Goal: Task Accomplishment & Management: Manage account settings

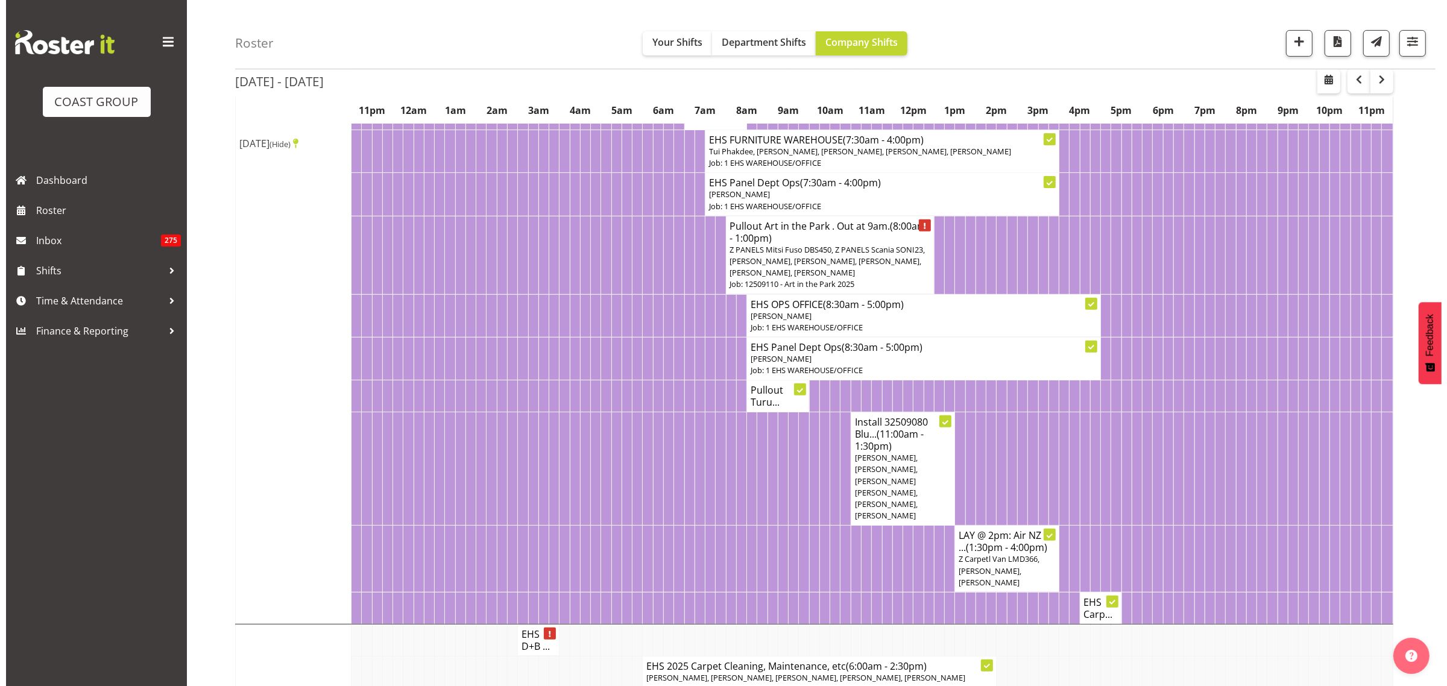
scroll to position [452, 0]
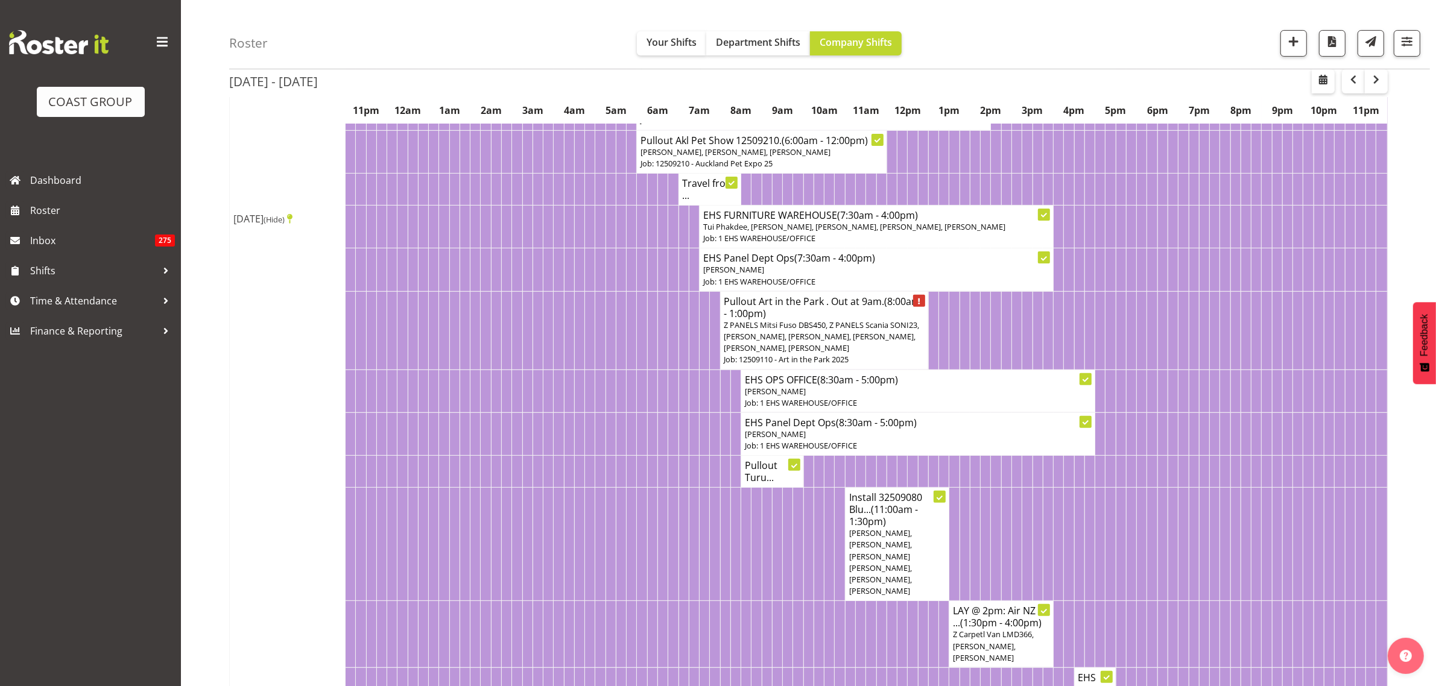
click at [858, 355] on p "Z PANELS Mitsi Fuso DBS450, Z PANELS Scania SONI23, [PERSON_NAME], [PERSON_NAME…" at bounding box center [824, 337] width 200 height 35
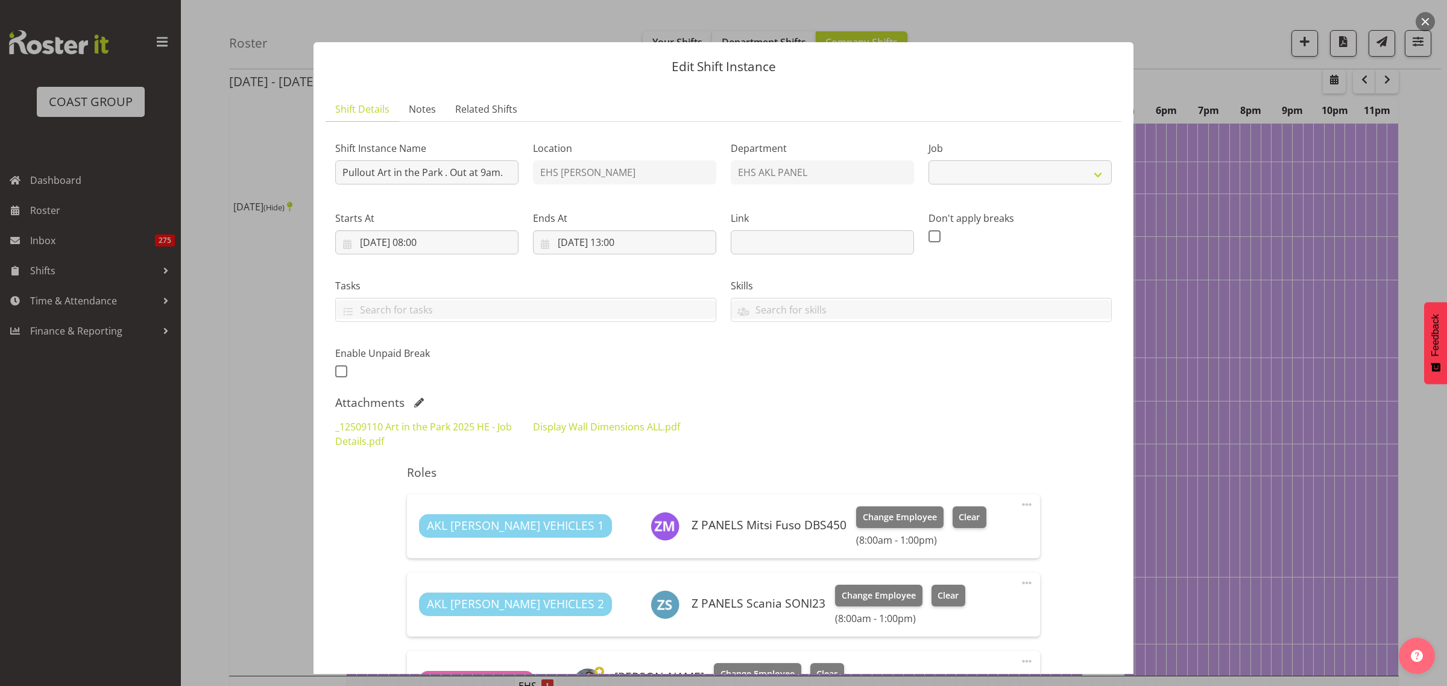
select select "9448"
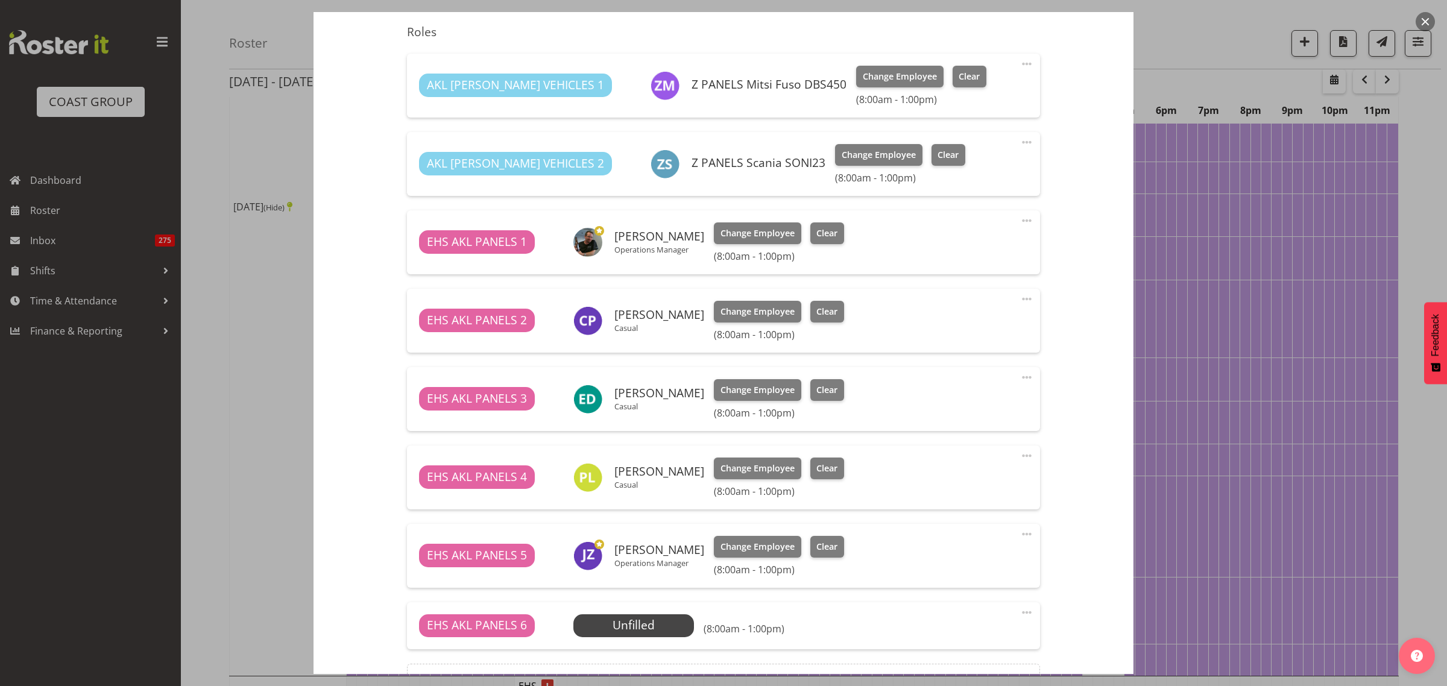
scroll to position [528, 0]
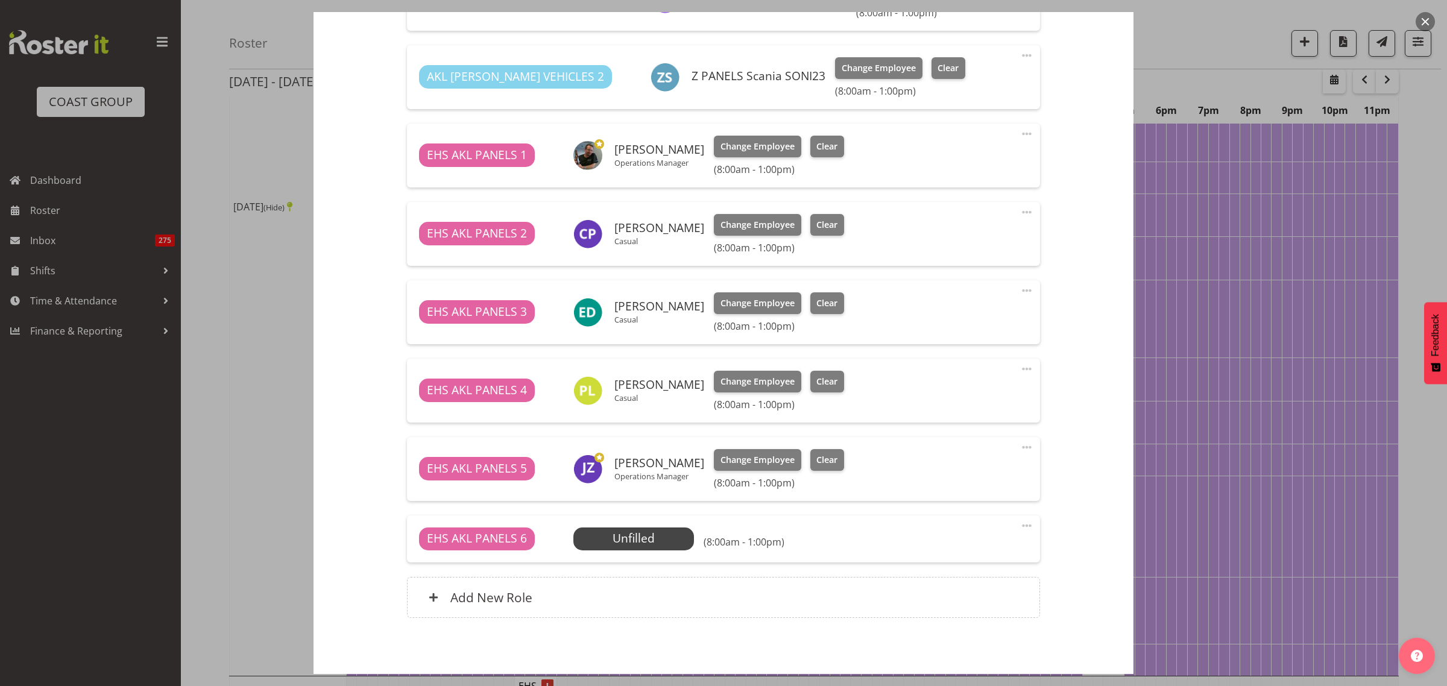
click at [1020, 526] on span at bounding box center [1027, 525] width 14 height 14
click at [962, 591] on link "Delete" at bounding box center [976, 596] width 116 height 22
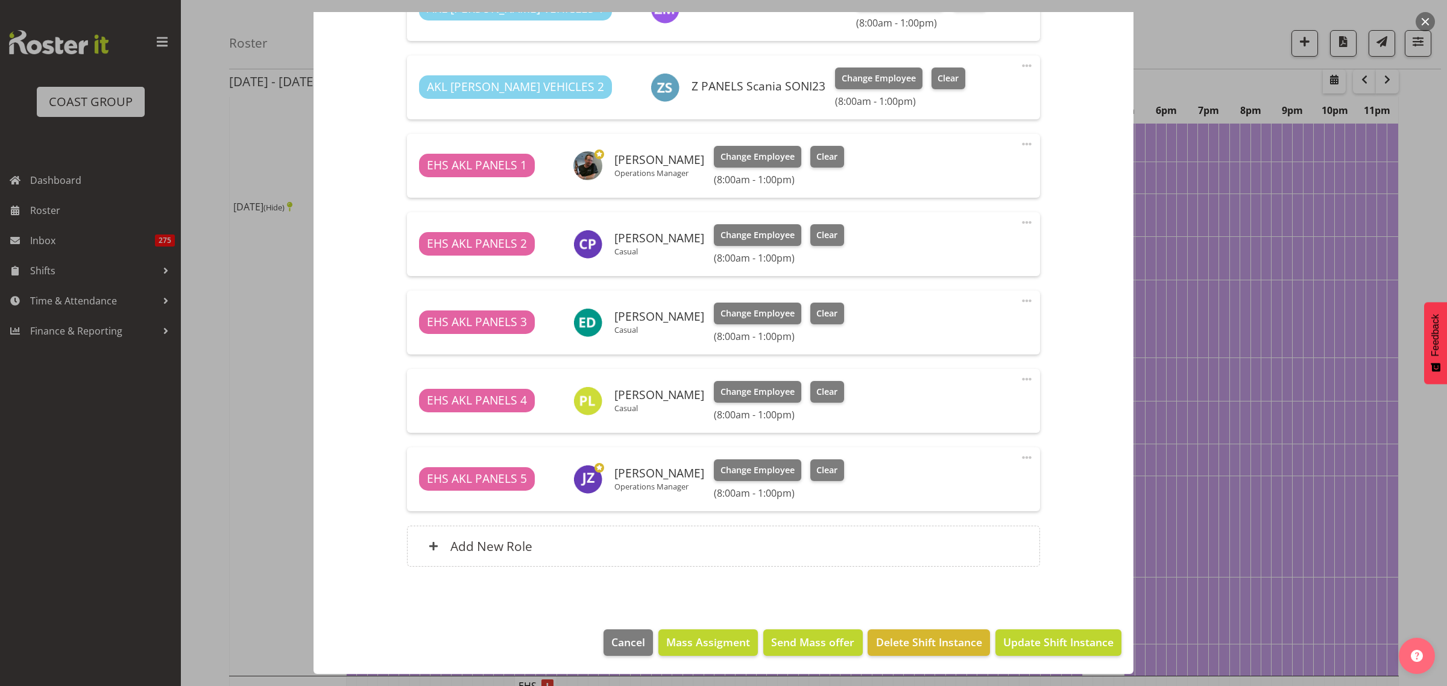
scroll to position [517, 0]
click at [1023, 640] on span "Update Shift Instance" at bounding box center [1058, 642] width 110 height 16
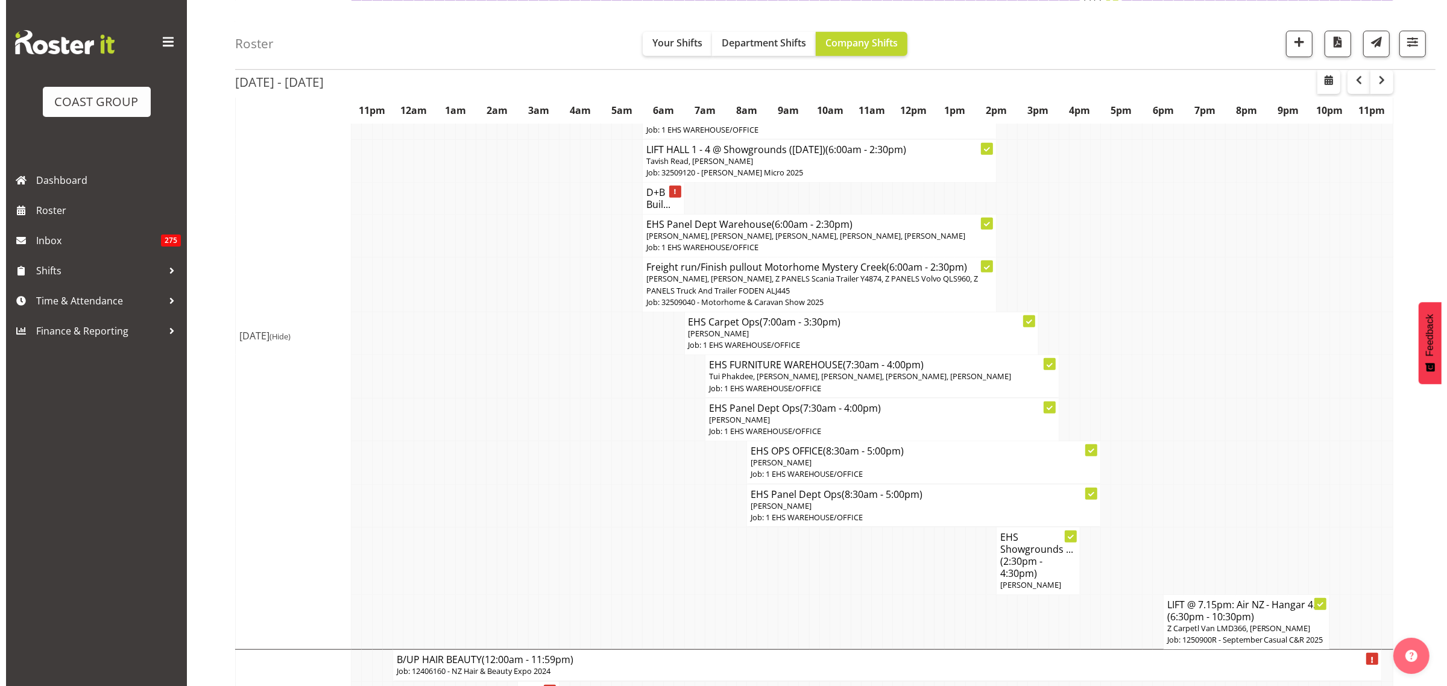
scroll to position [1055, 0]
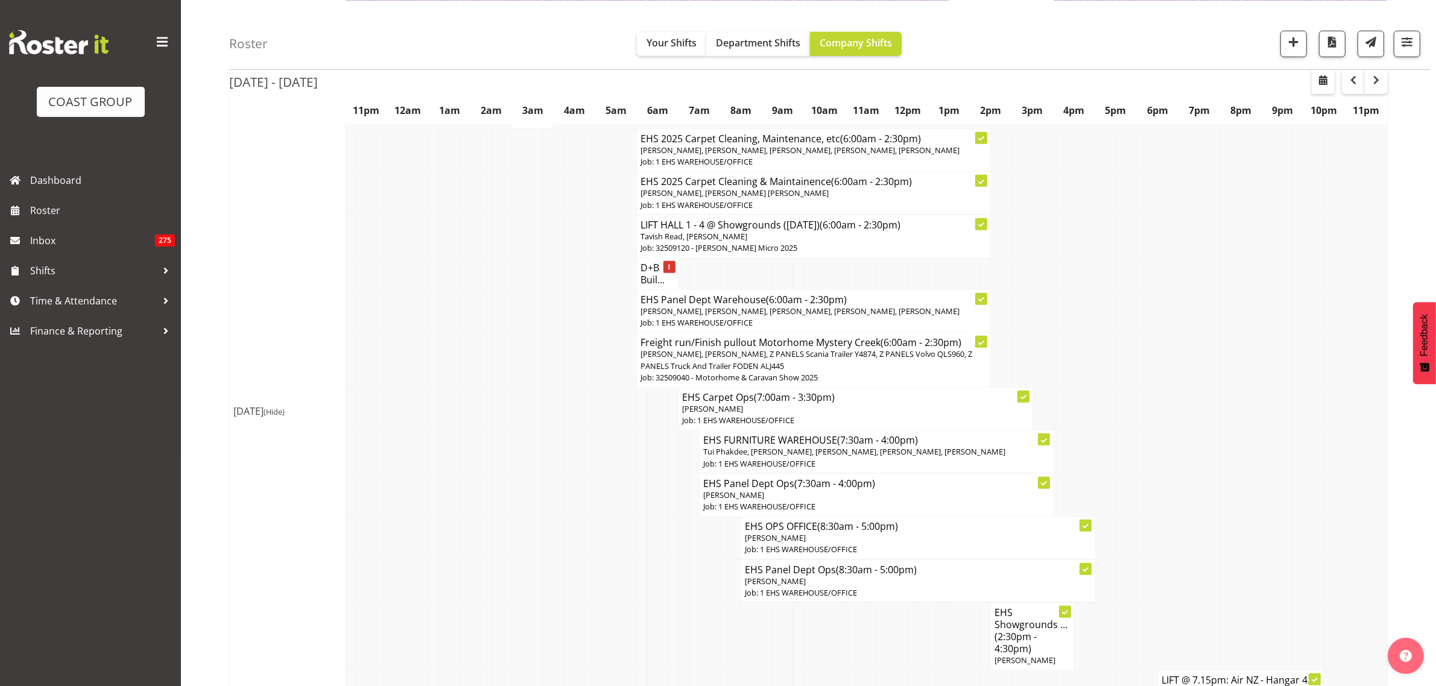
click at [863, 371] on span "[PERSON_NAME], [PERSON_NAME], Z PANELS Scania Trailer Y4874, Z PANELS Volvo QLS…" at bounding box center [806, 359] width 332 height 22
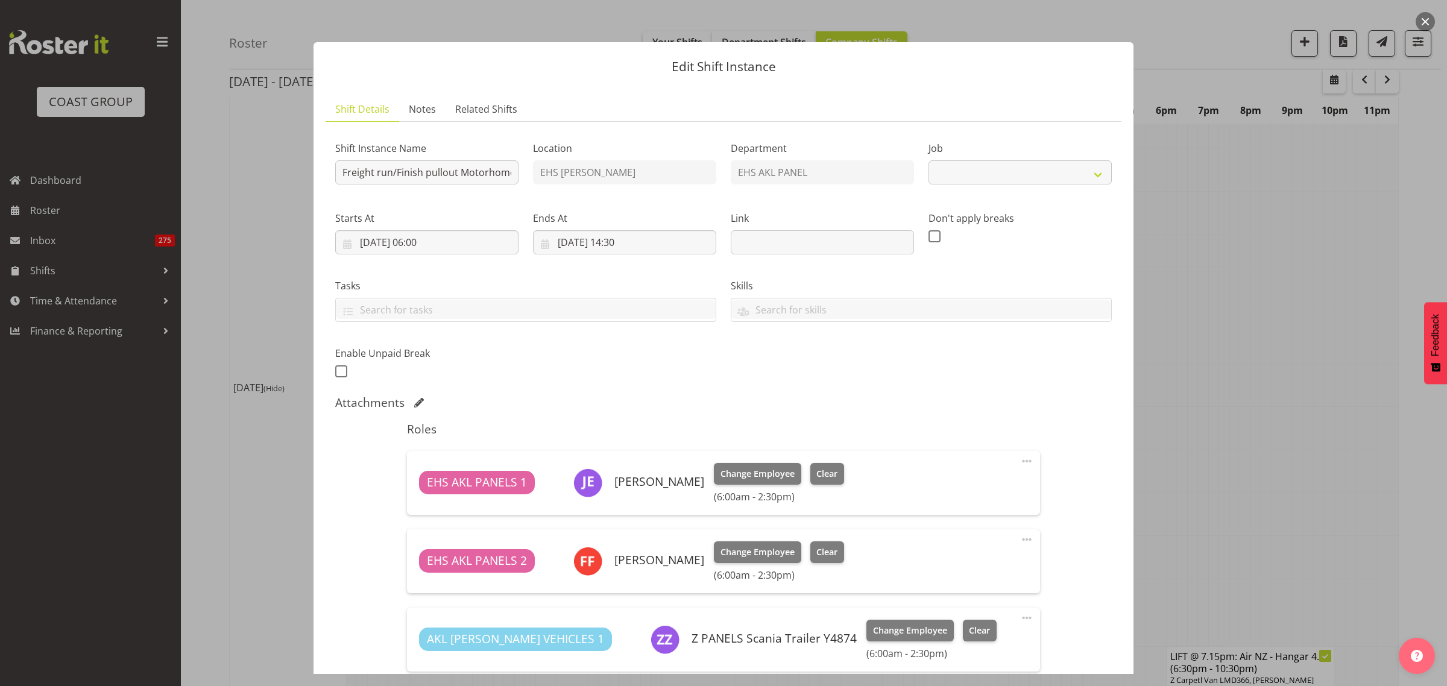
select select "9139"
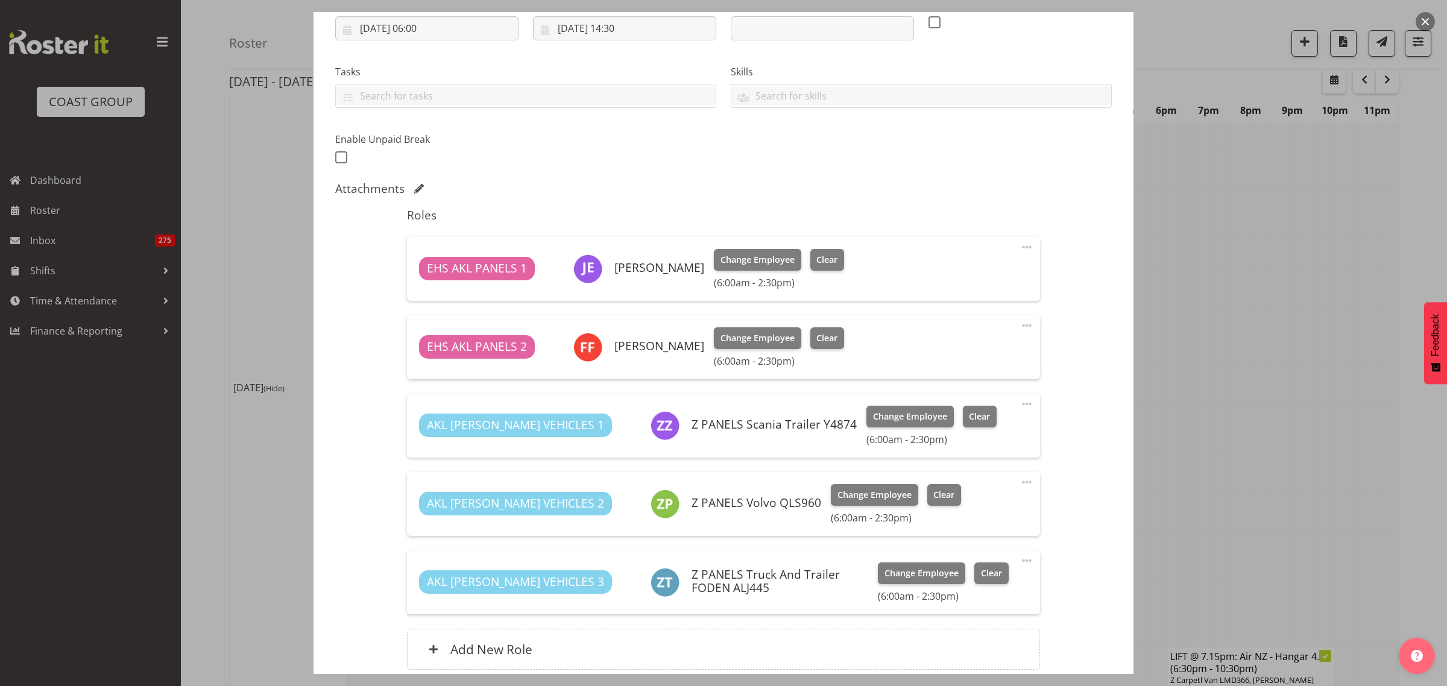
scroll to position [226, 0]
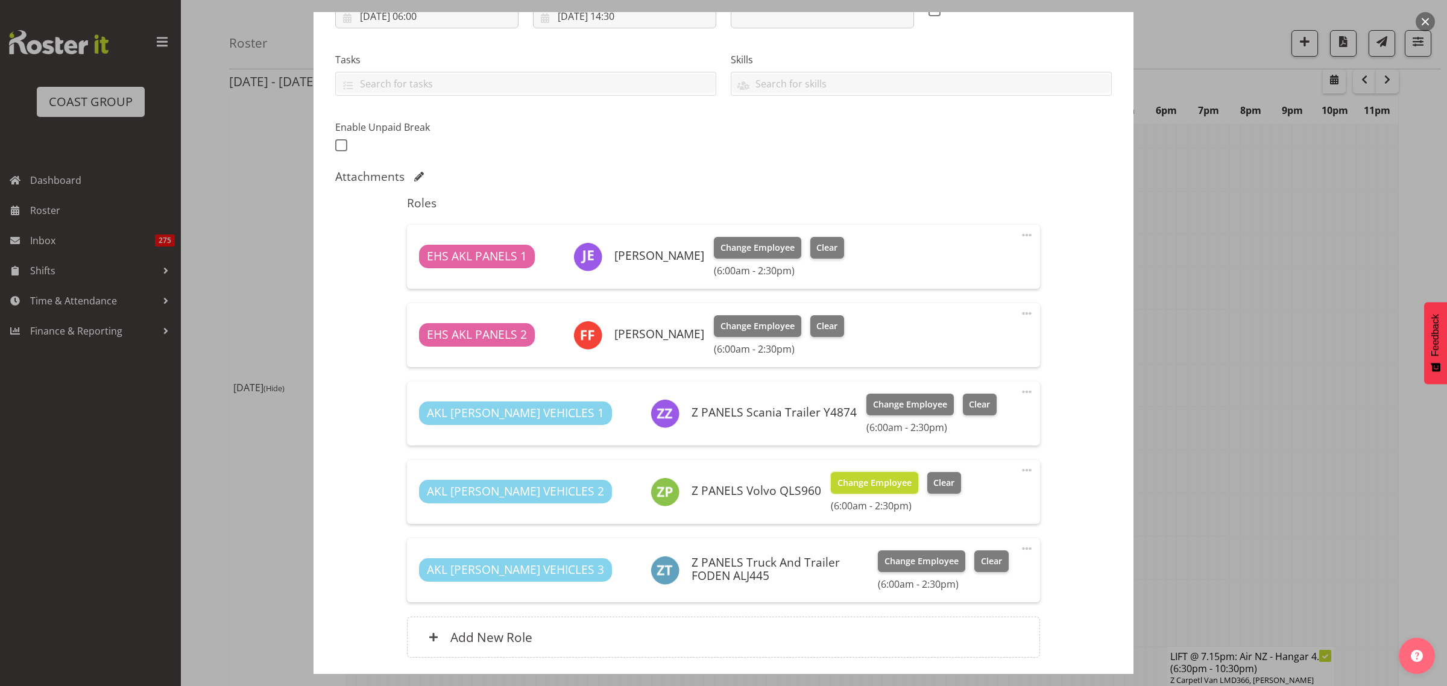
click at [841, 487] on span "Change Employee" at bounding box center [874, 482] width 74 height 13
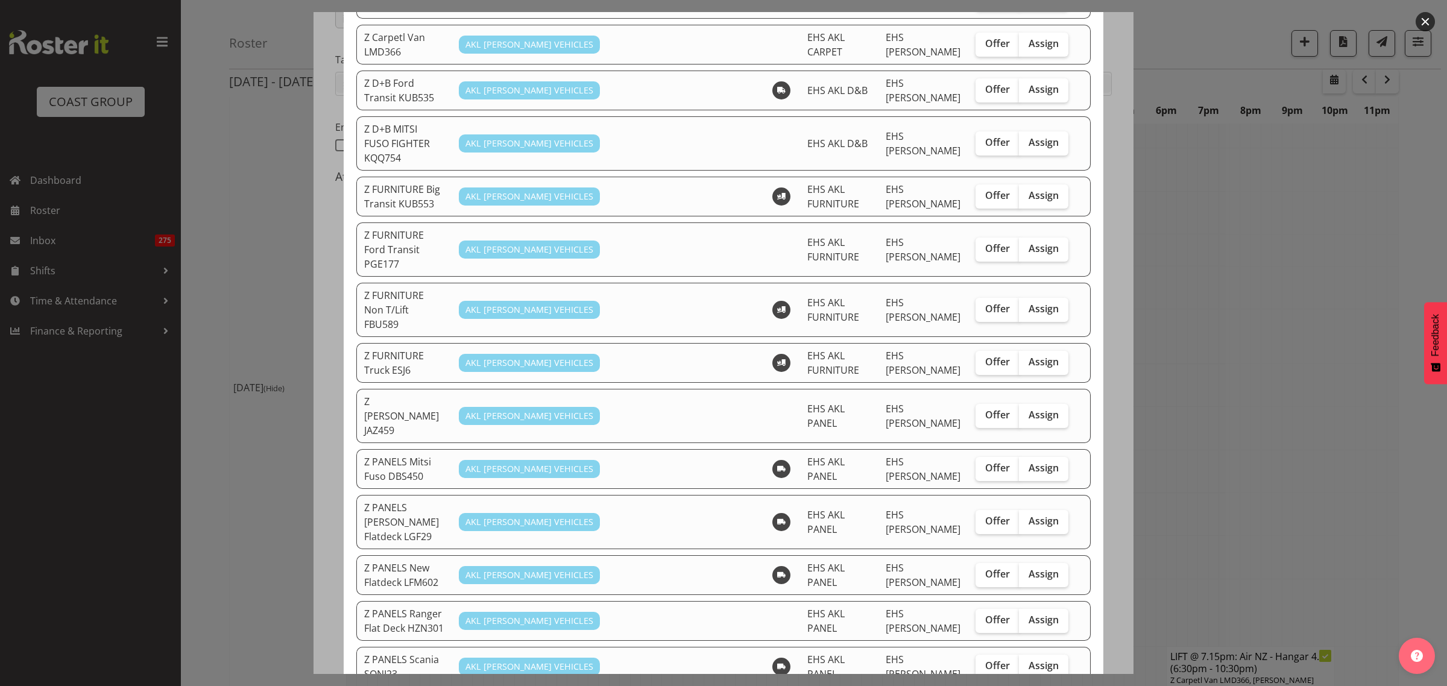
scroll to position [603, 0]
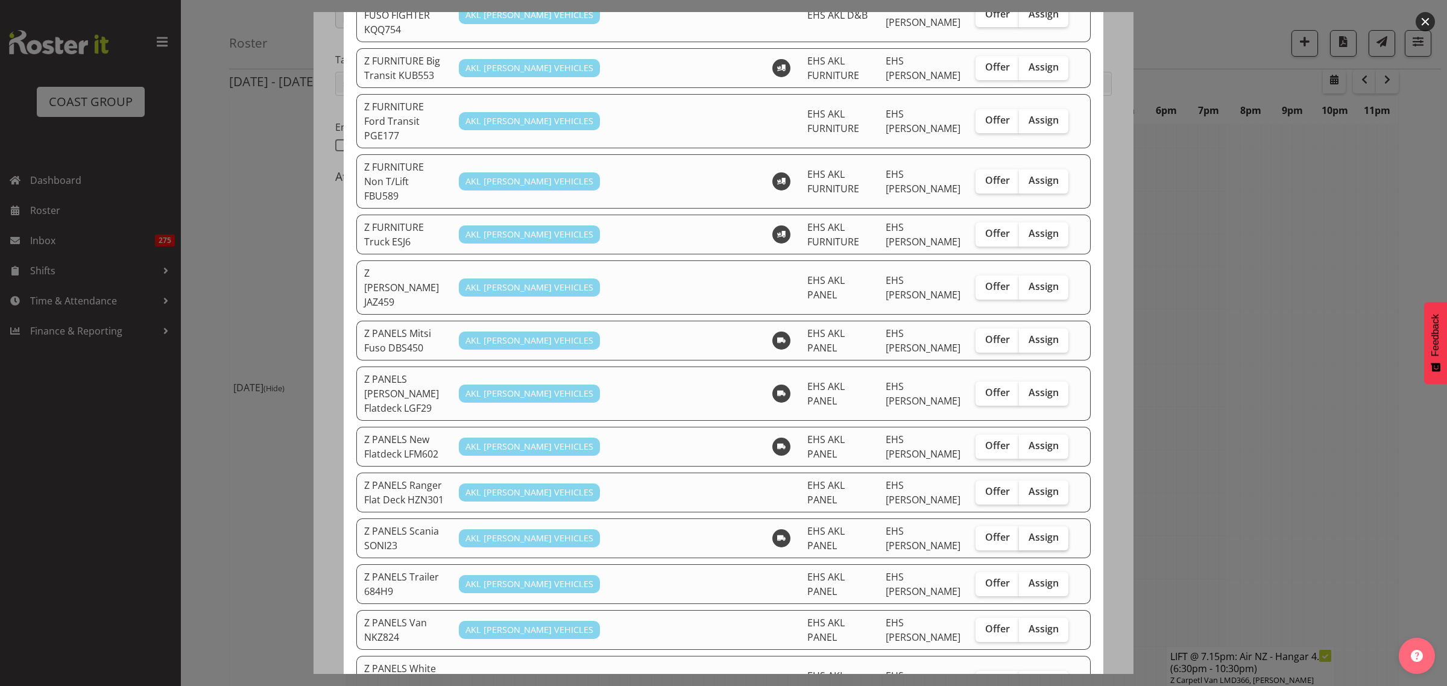
click at [1040, 531] on span "Assign" at bounding box center [1044, 537] width 30 height 12
click at [1027, 534] on input "Assign" at bounding box center [1023, 538] width 8 height 8
checkbox input "true"
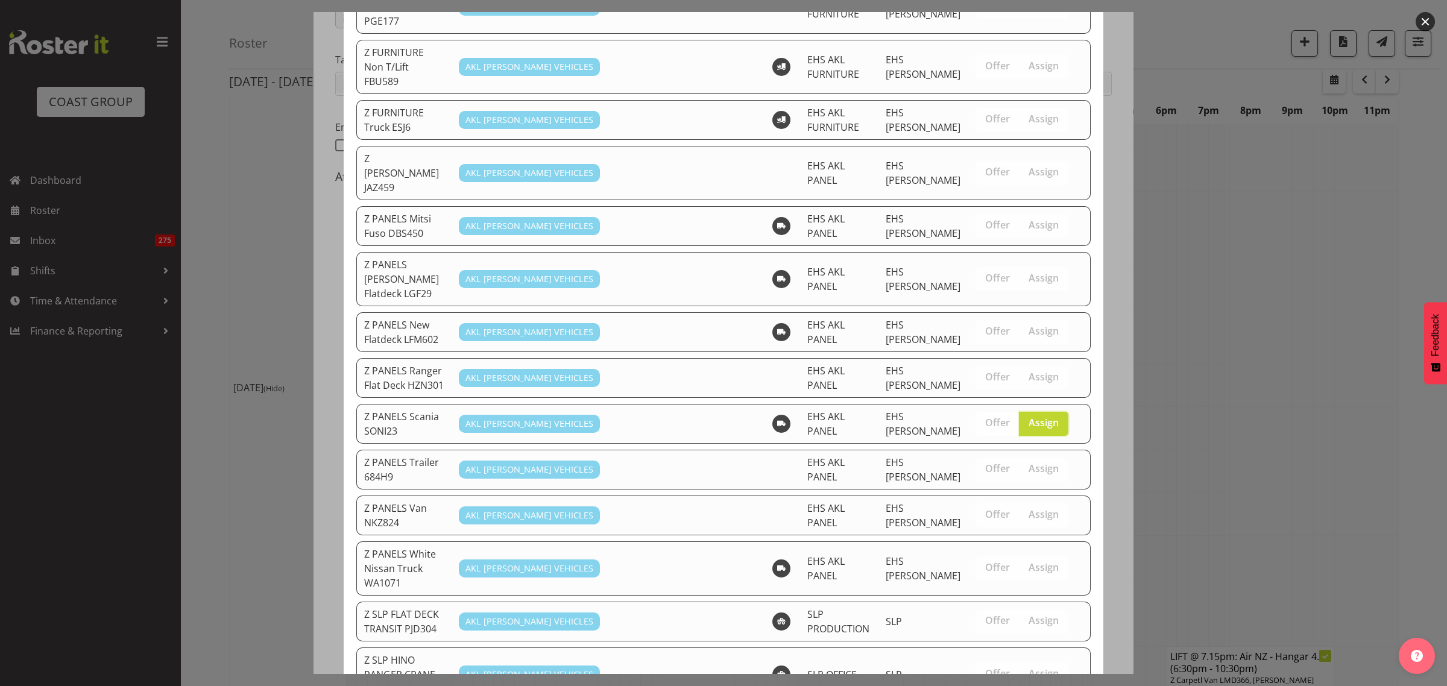
scroll to position [911, 0]
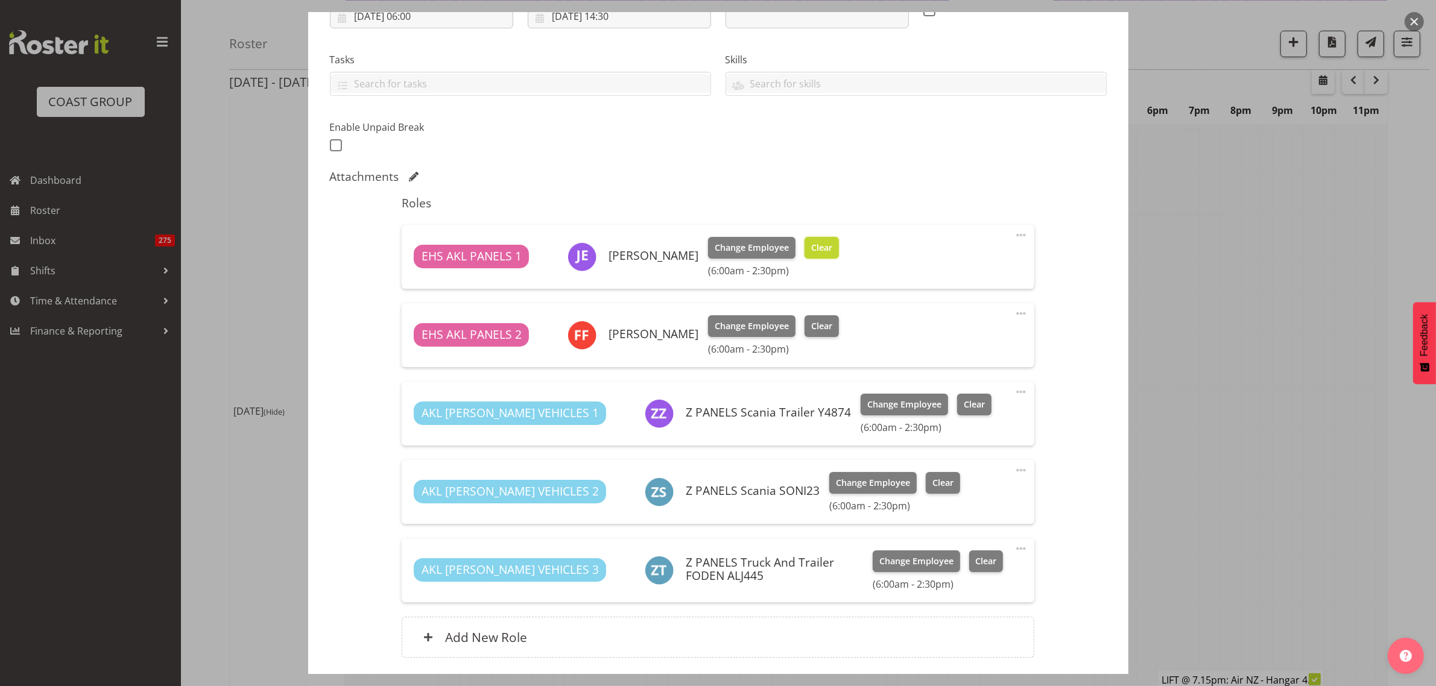
click at [811, 253] on span "Clear" at bounding box center [821, 247] width 21 height 13
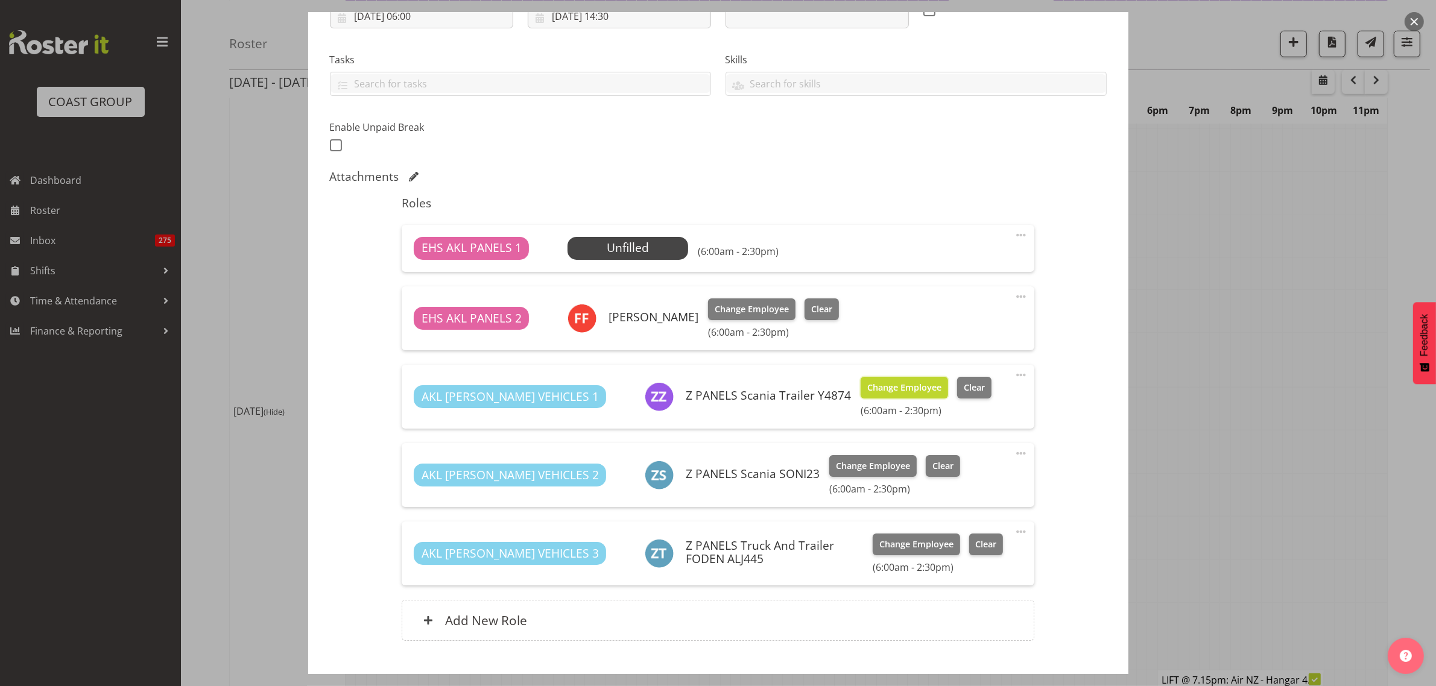
click at [867, 392] on span "Change Employee" at bounding box center [904, 387] width 74 height 13
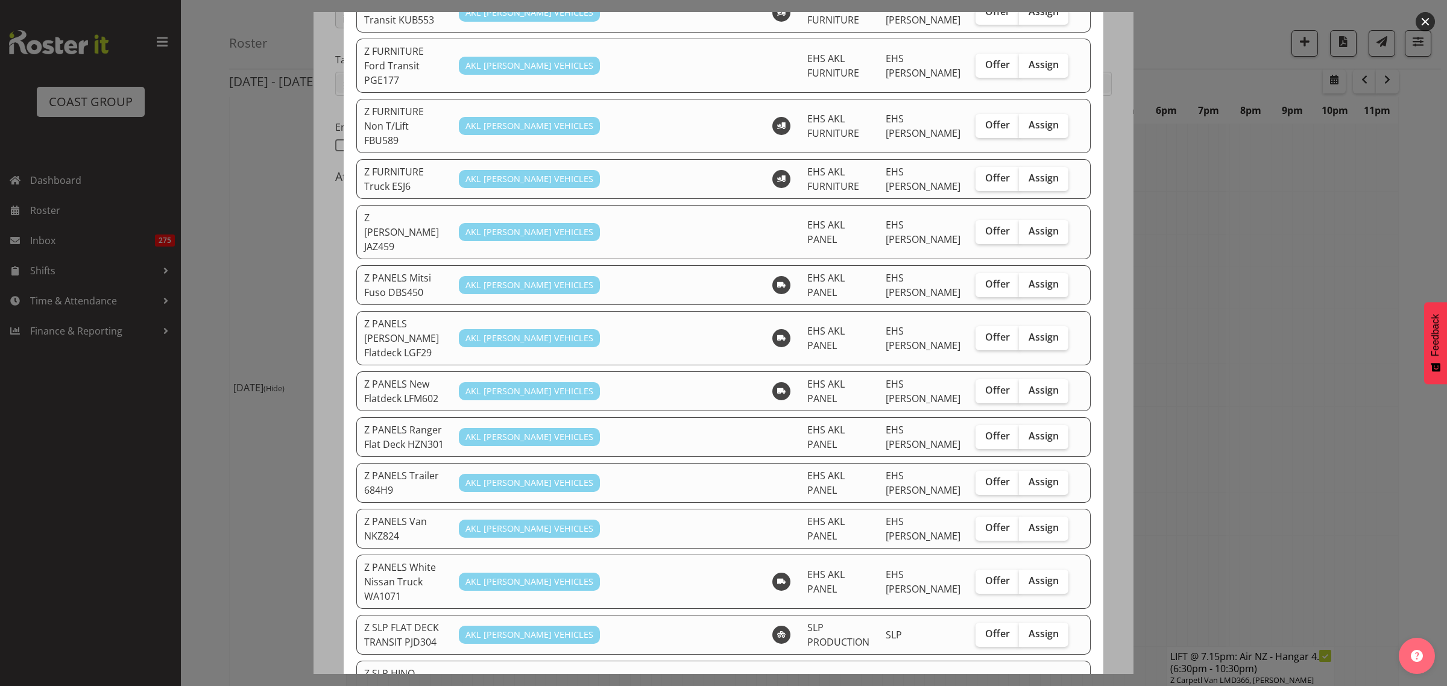
scroll to position [678, 0]
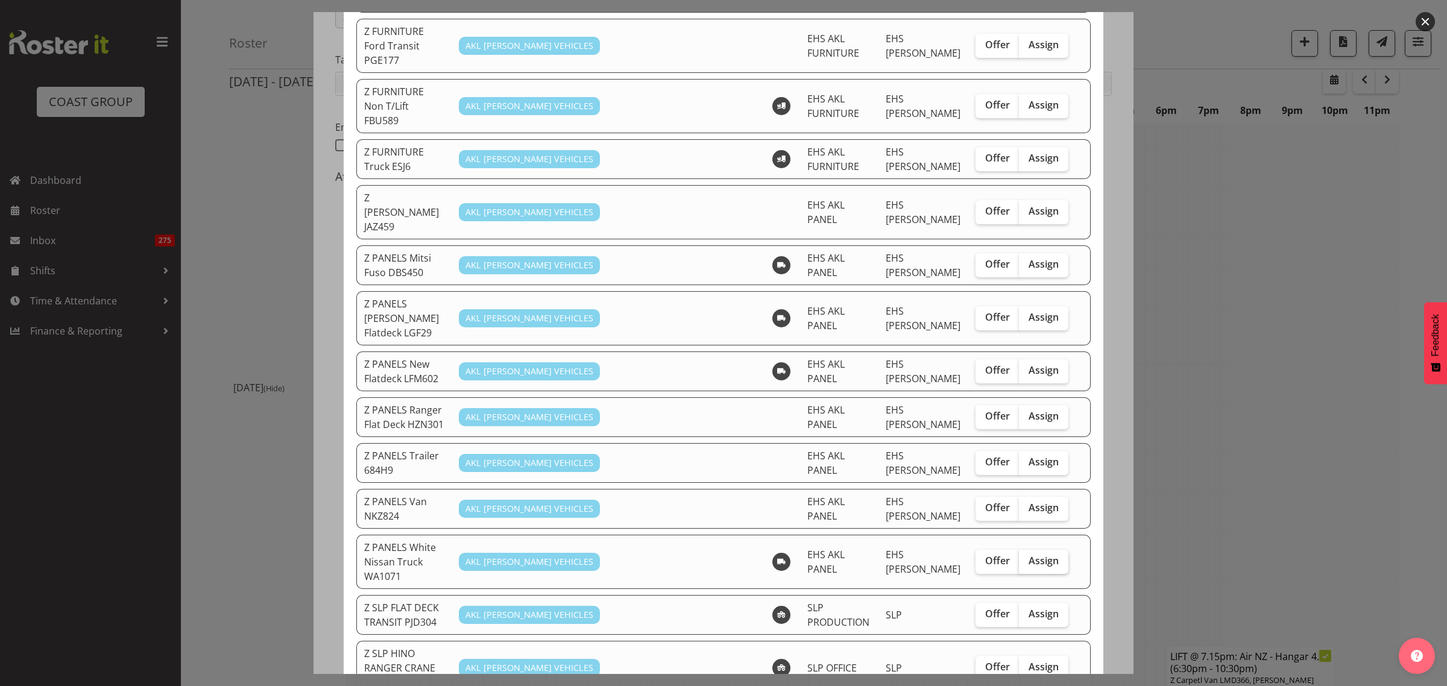
click at [1029, 555] on span "Assign" at bounding box center [1044, 561] width 30 height 12
click at [1019, 557] on input "Assign" at bounding box center [1023, 561] width 8 height 8
checkbox input "true"
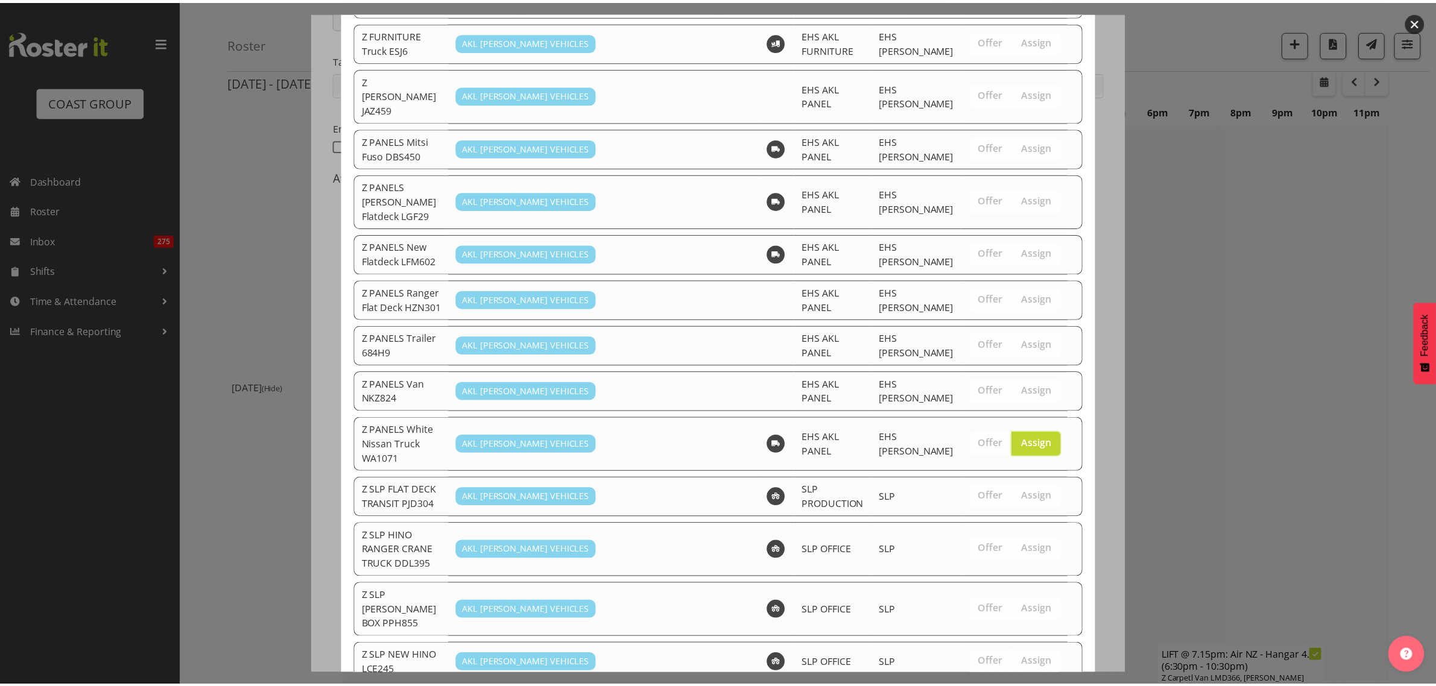
scroll to position [869, 0]
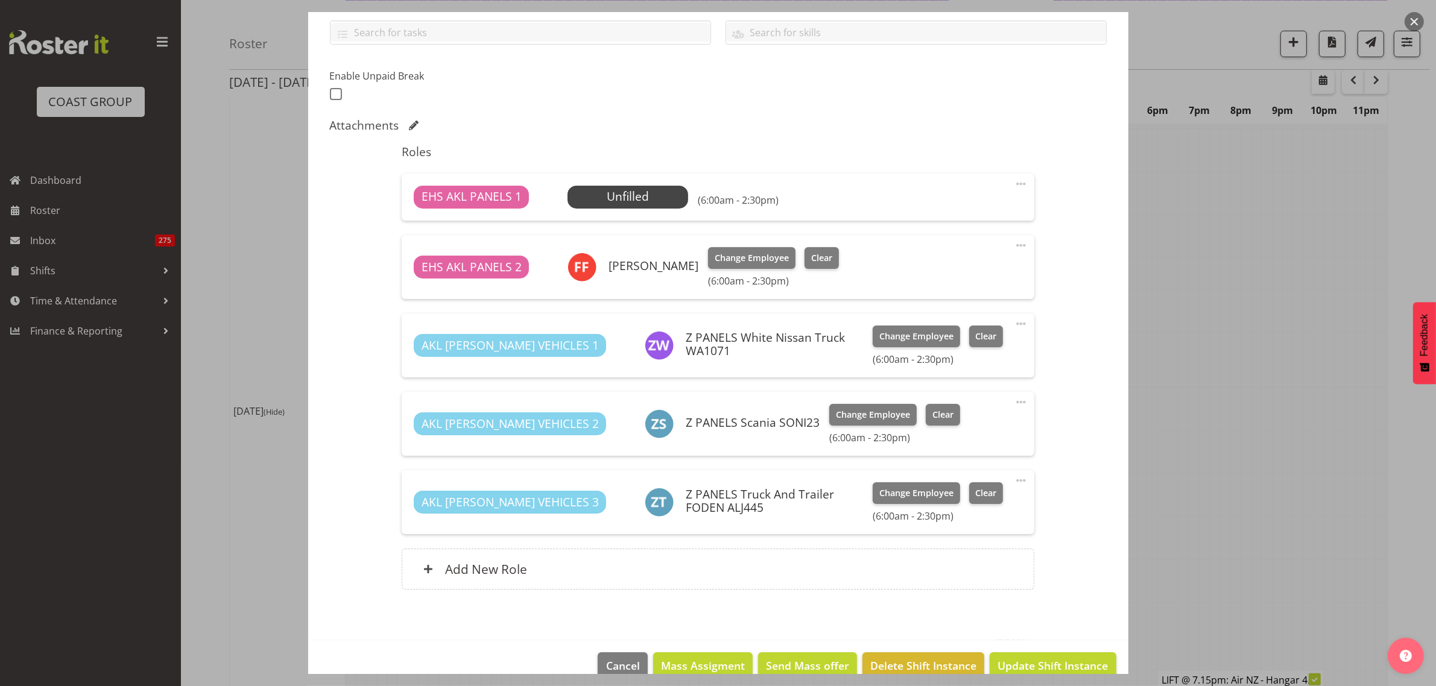
scroll to position [300, 0]
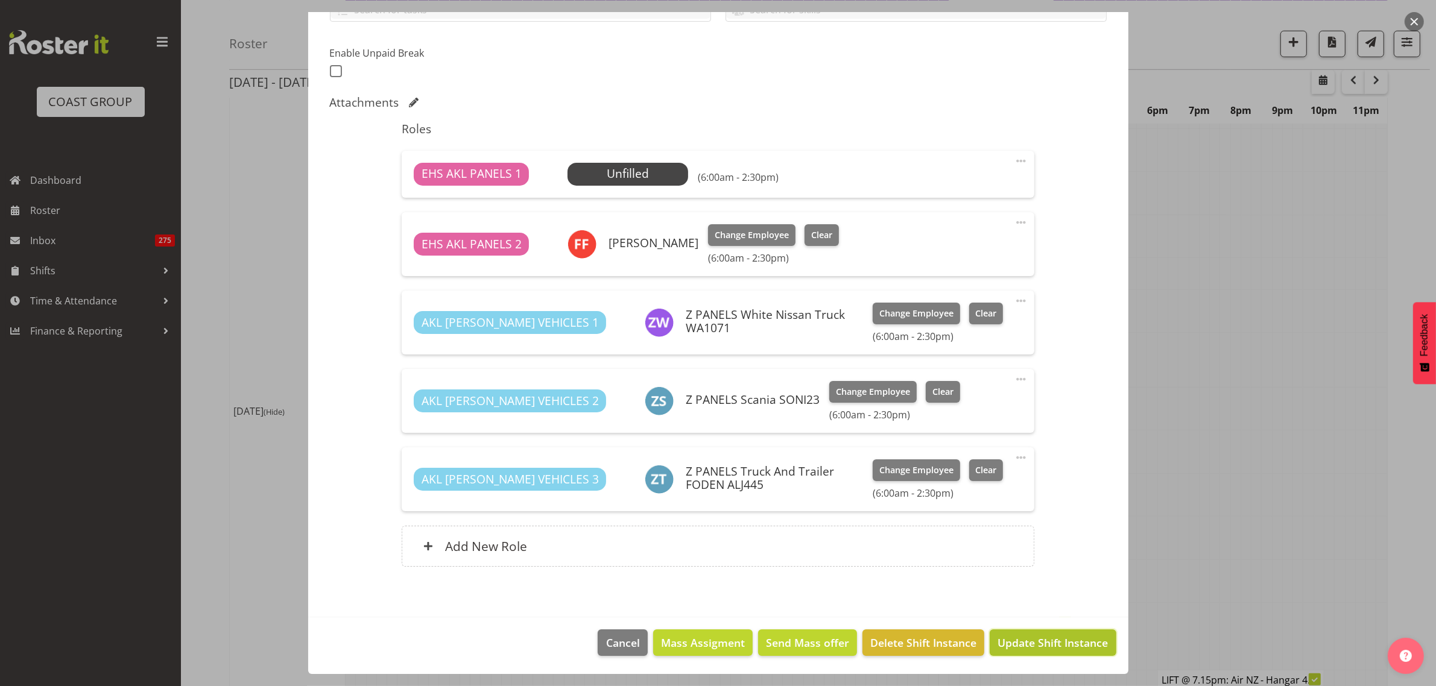
click at [1018, 646] on span "Update Shift Instance" at bounding box center [1052, 643] width 110 height 16
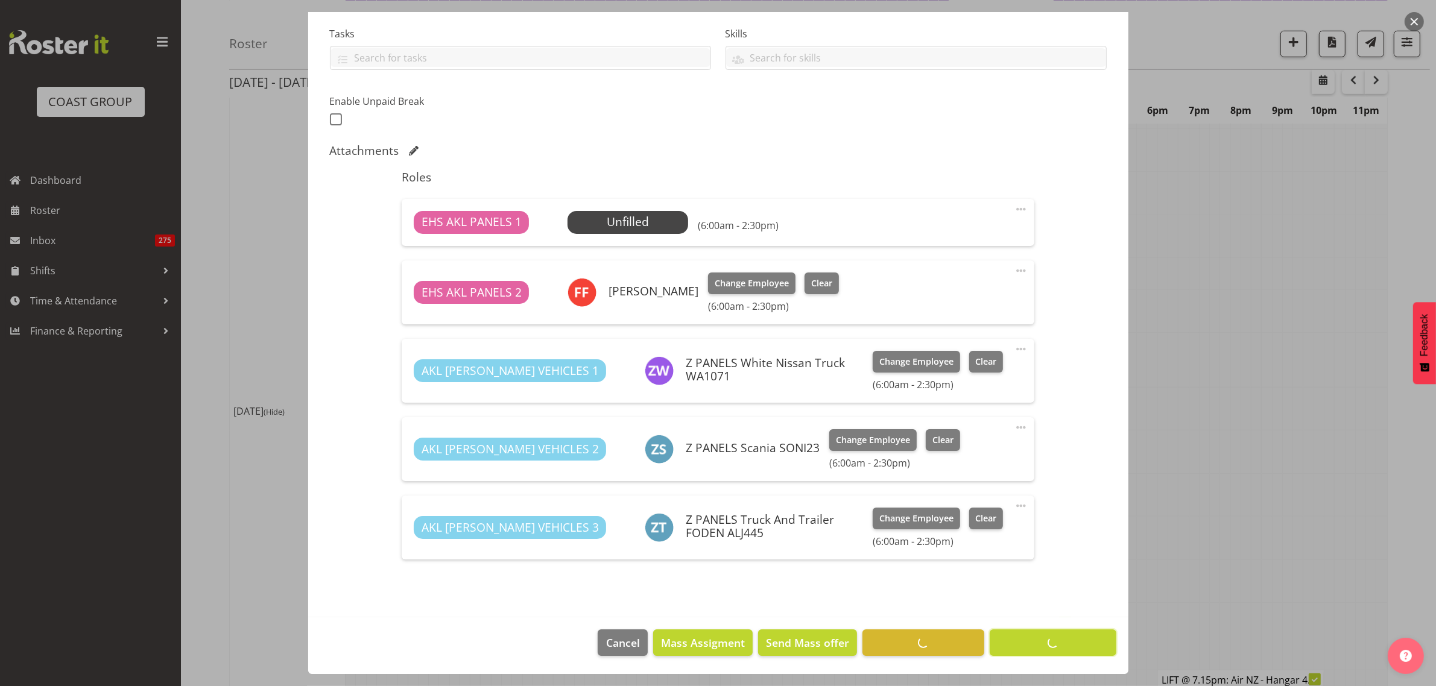
scroll to position [0, 0]
